Goal: Check status: Check status

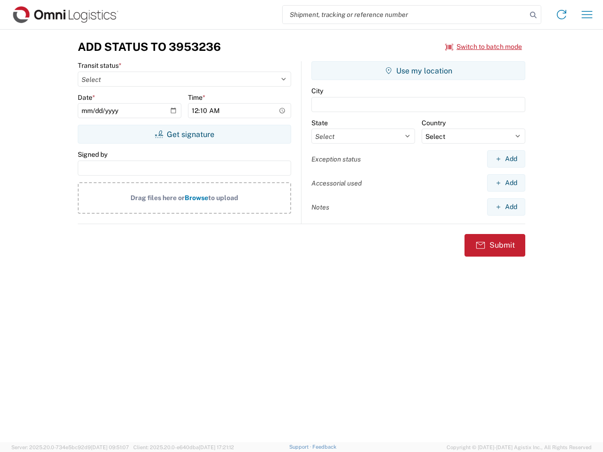
click at [404, 15] on input "search" at bounding box center [404, 15] width 244 height 18
click at [533, 15] on icon at bounding box center [532, 14] width 13 height 13
click at [561, 15] on icon at bounding box center [561, 14] width 15 height 15
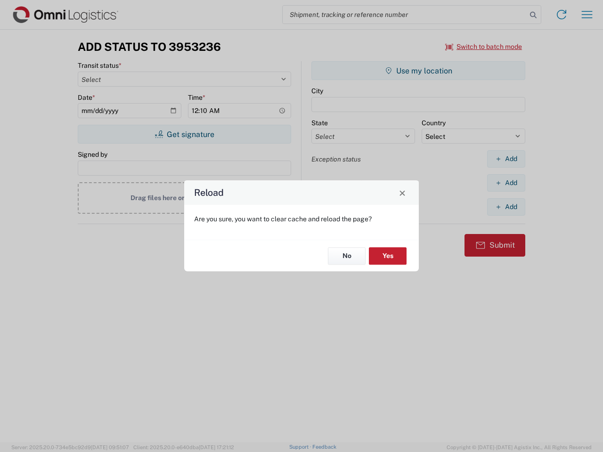
click at [587, 15] on div "Reload Are you sure, you want to clear cache and reload the page? No Yes" at bounding box center [301, 226] width 603 height 452
click at [484, 47] on div "Reload Are you sure, you want to clear cache and reload the page? No Yes" at bounding box center [301, 226] width 603 height 452
click at [184, 134] on div "Reload Are you sure, you want to clear cache and reload the page? No Yes" at bounding box center [301, 226] width 603 height 452
click at [418, 71] on div "Reload Are you sure, you want to clear cache and reload the page? No Yes" at bounding box center [301, 226] width 603 height 452
click at [506, 159] on div "Reload Are you sure, you want to clear cache and reload the page? No Yes" at bounding box center [301, 226] width 603 height 452
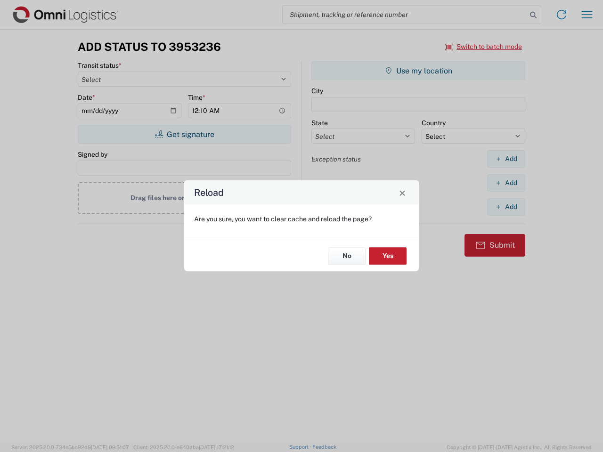
click at [506, 183] on div "Reload Are you sure, you want to clear cache and reload the page? No Yes" at bounding box center [301, 226] width 603 height 452
click at [506, 207] on div "Reload Are you sure, you want to clear cache and reload the page? No Yes" at bounding box center [301, 226] width 603 height 452
